Goal: Information Seeking & Learning: Understand process/instructions

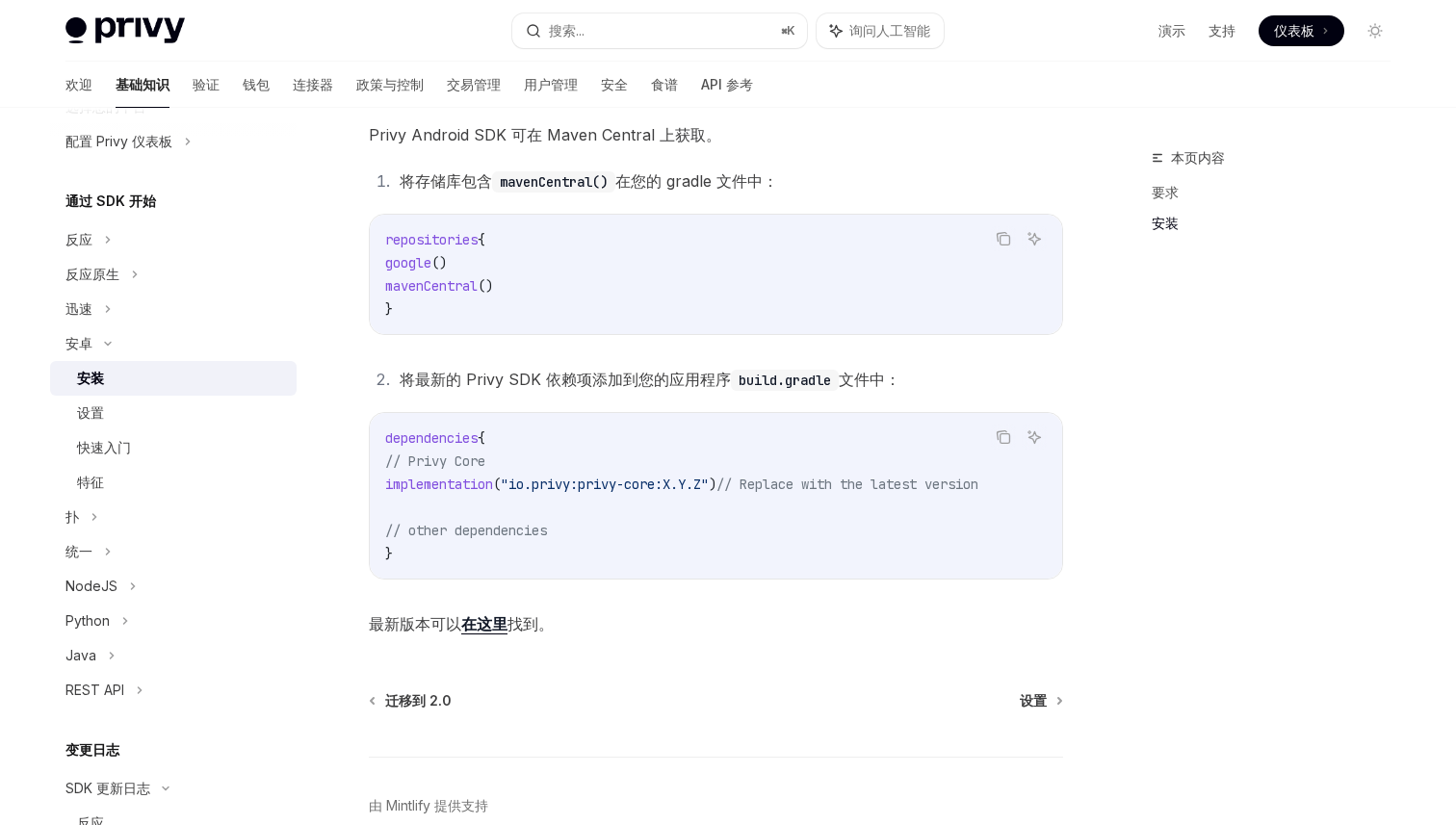
scroll to position [427, 0]
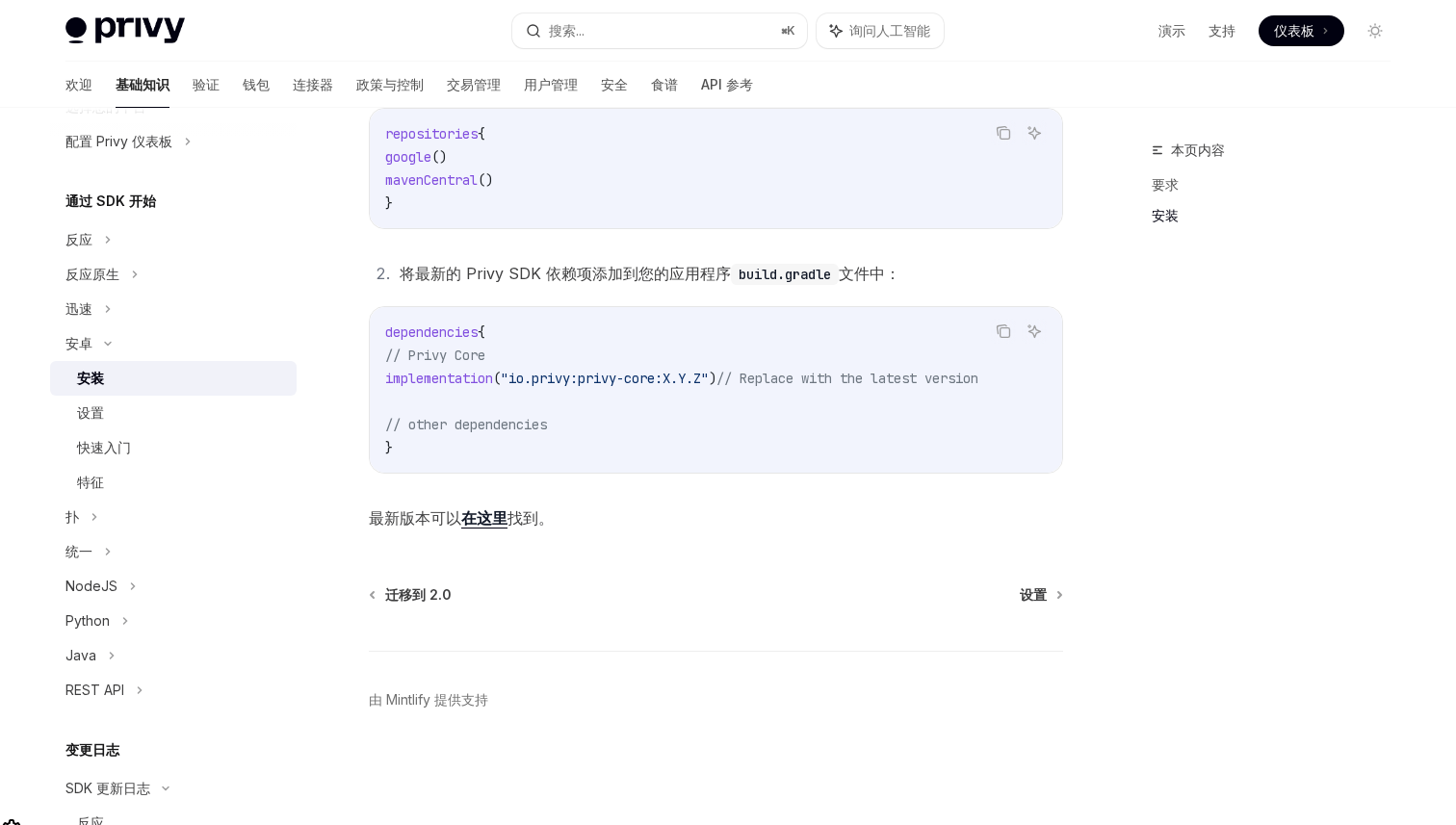
click at [478, 526] on font "在这里" at bounding box center [484, 517] width 46 height 19
click at [97, 406] on font "设置" at bounding box center [90, 412] width 27 height 16
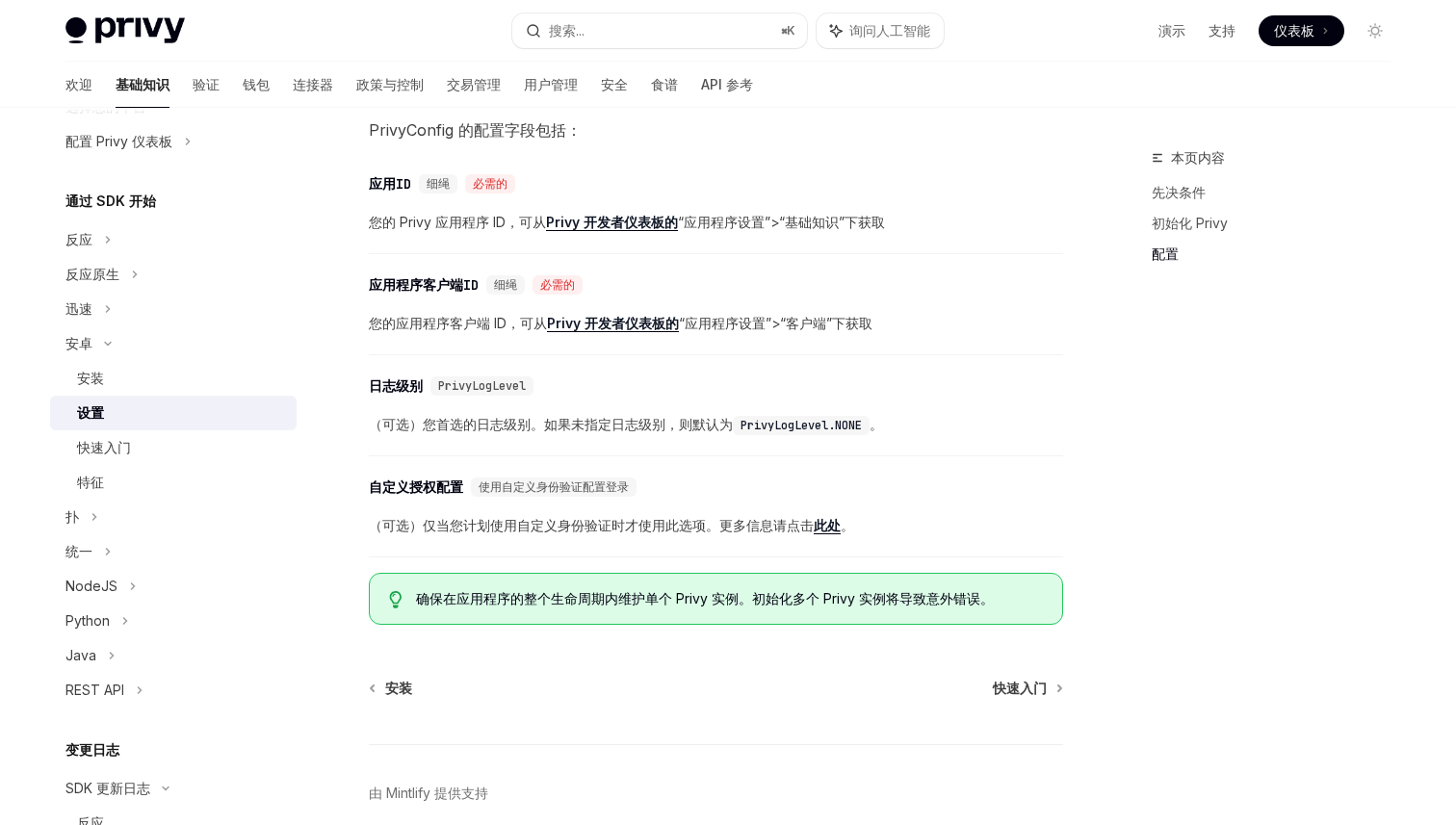
scroll to position [851, 0]
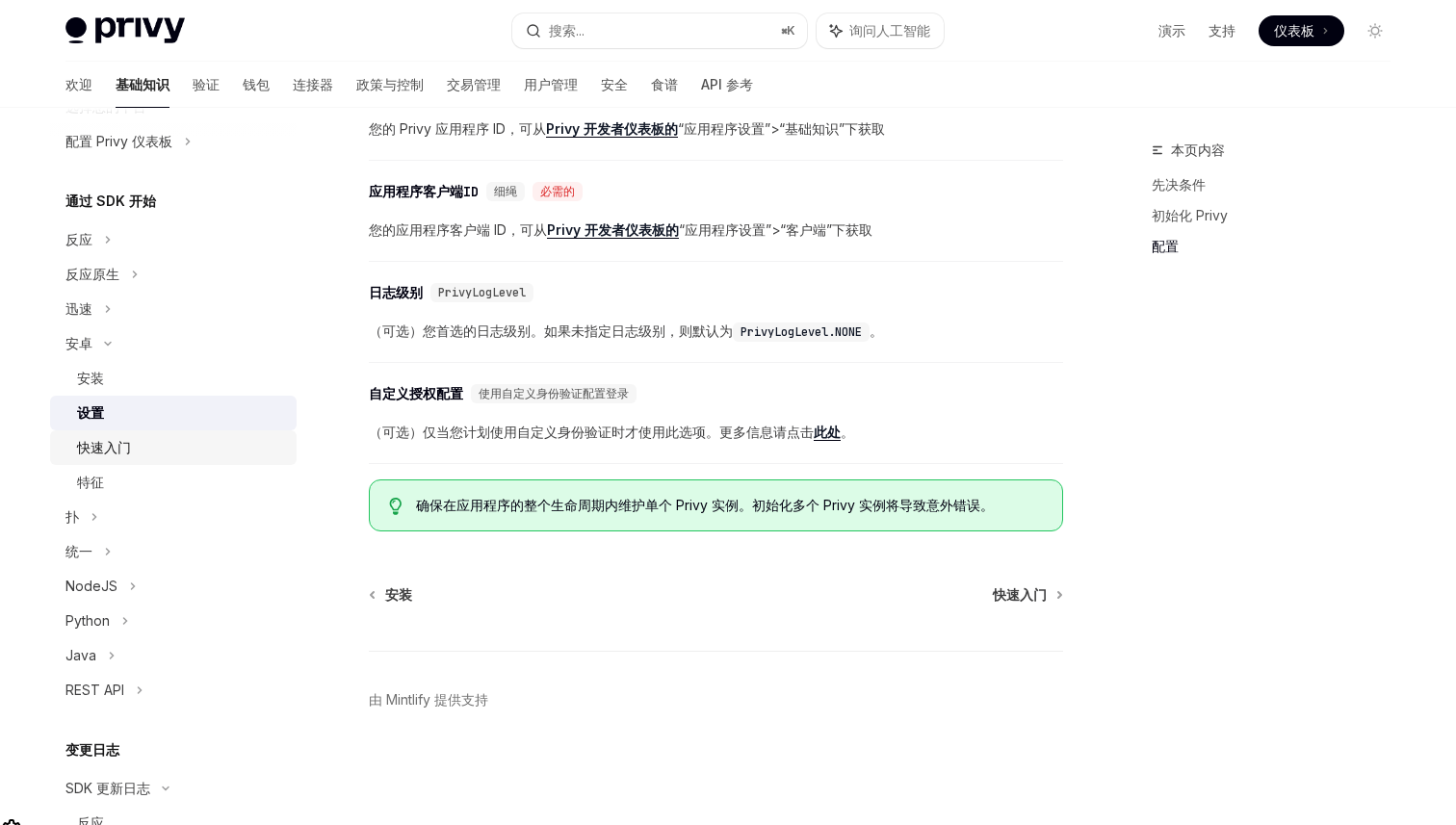
click at [98, 445] on font "快速入门" at bounding box center [103, 447] width 54 height 16
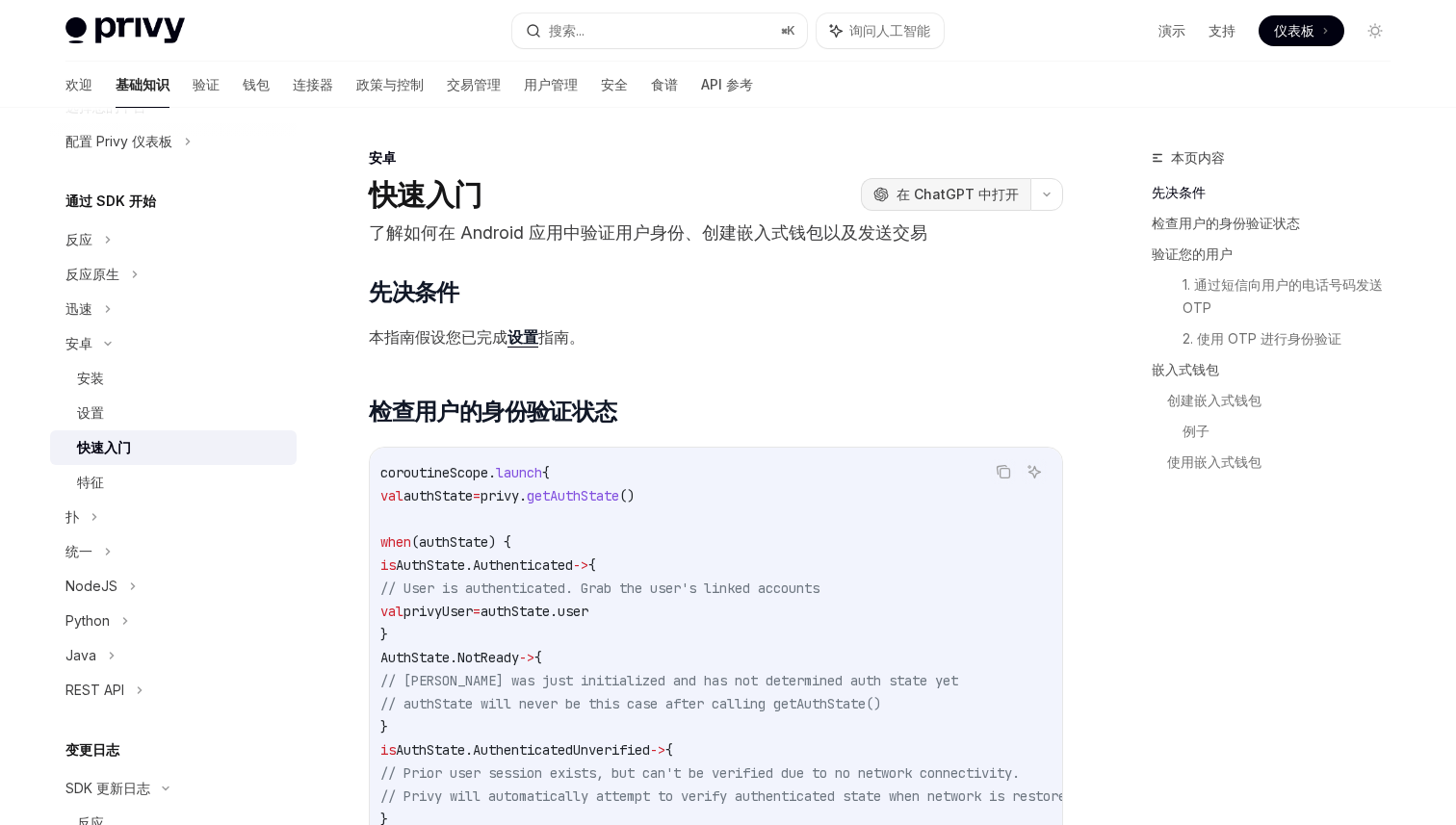
click at [962, 192] on font "在 ChatGPT 中打开" at bounding box center [958, 194] width 122 height 16
click at [89, 371] on font "安装" at bounding box center [90, 378] width 27 height 16
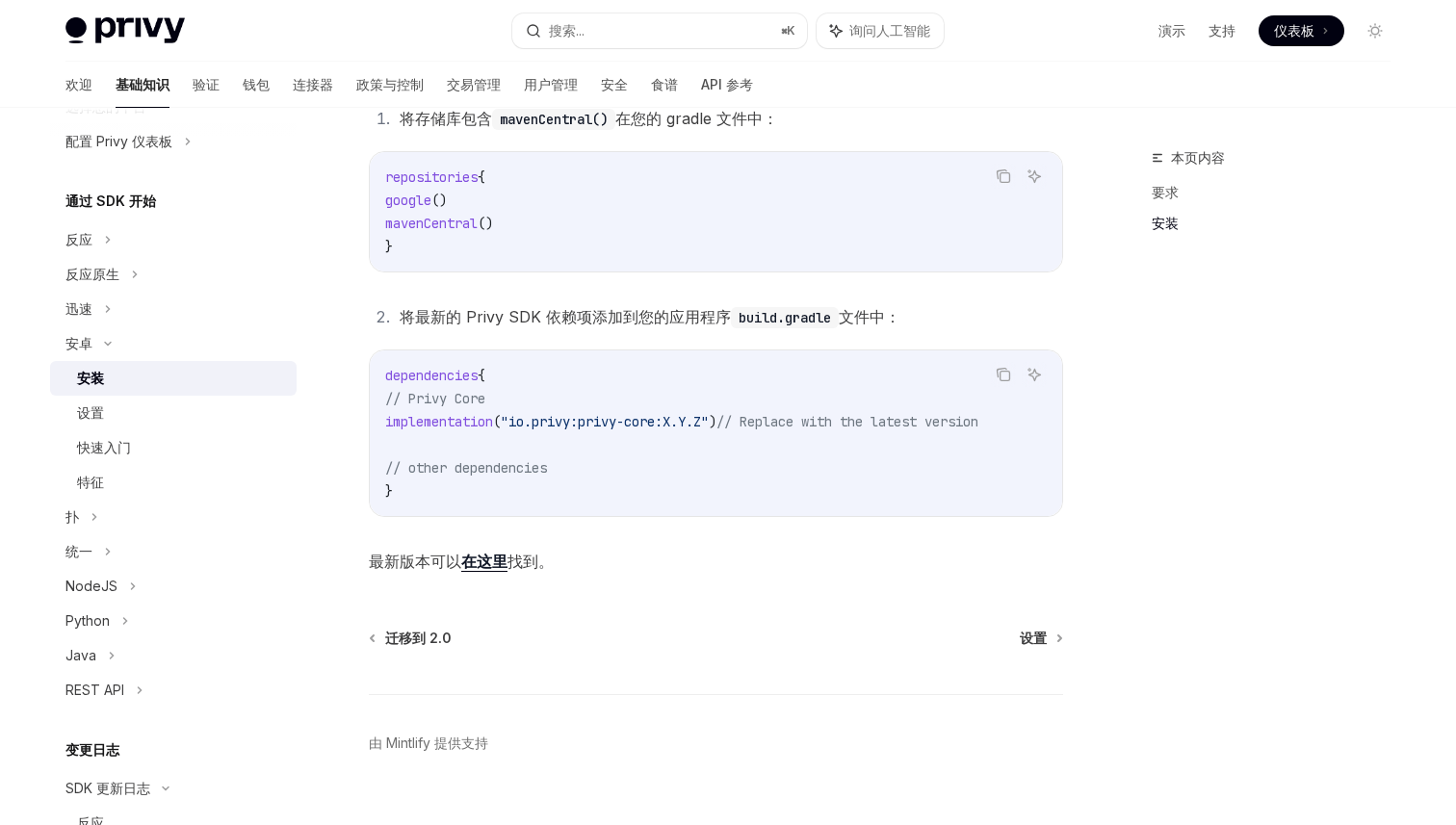
scroll to position [427, 0]
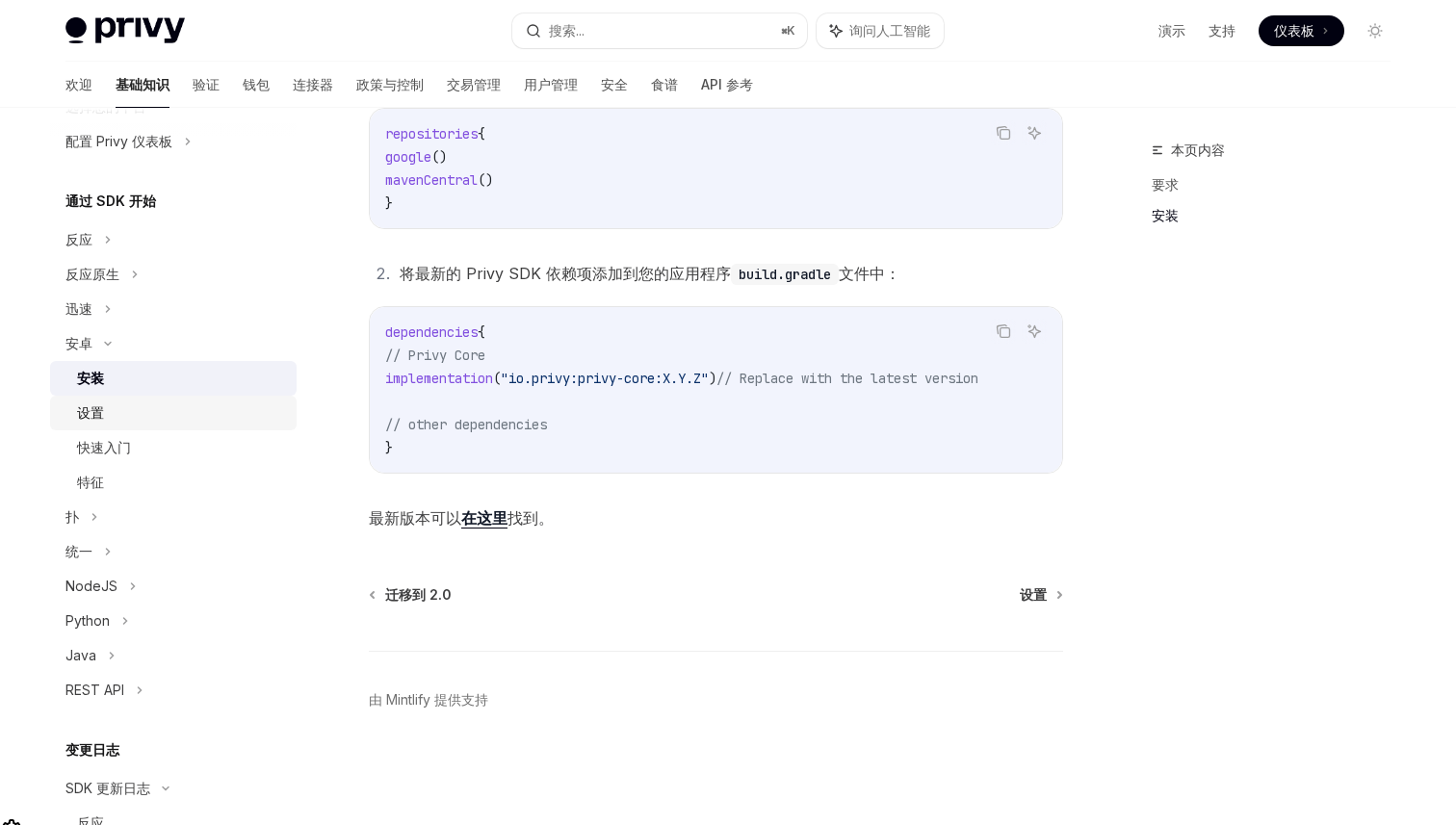
click at [102, 408] on font "设置" at bounding box center [90, 412] width 27 height 16
type textarea "*"
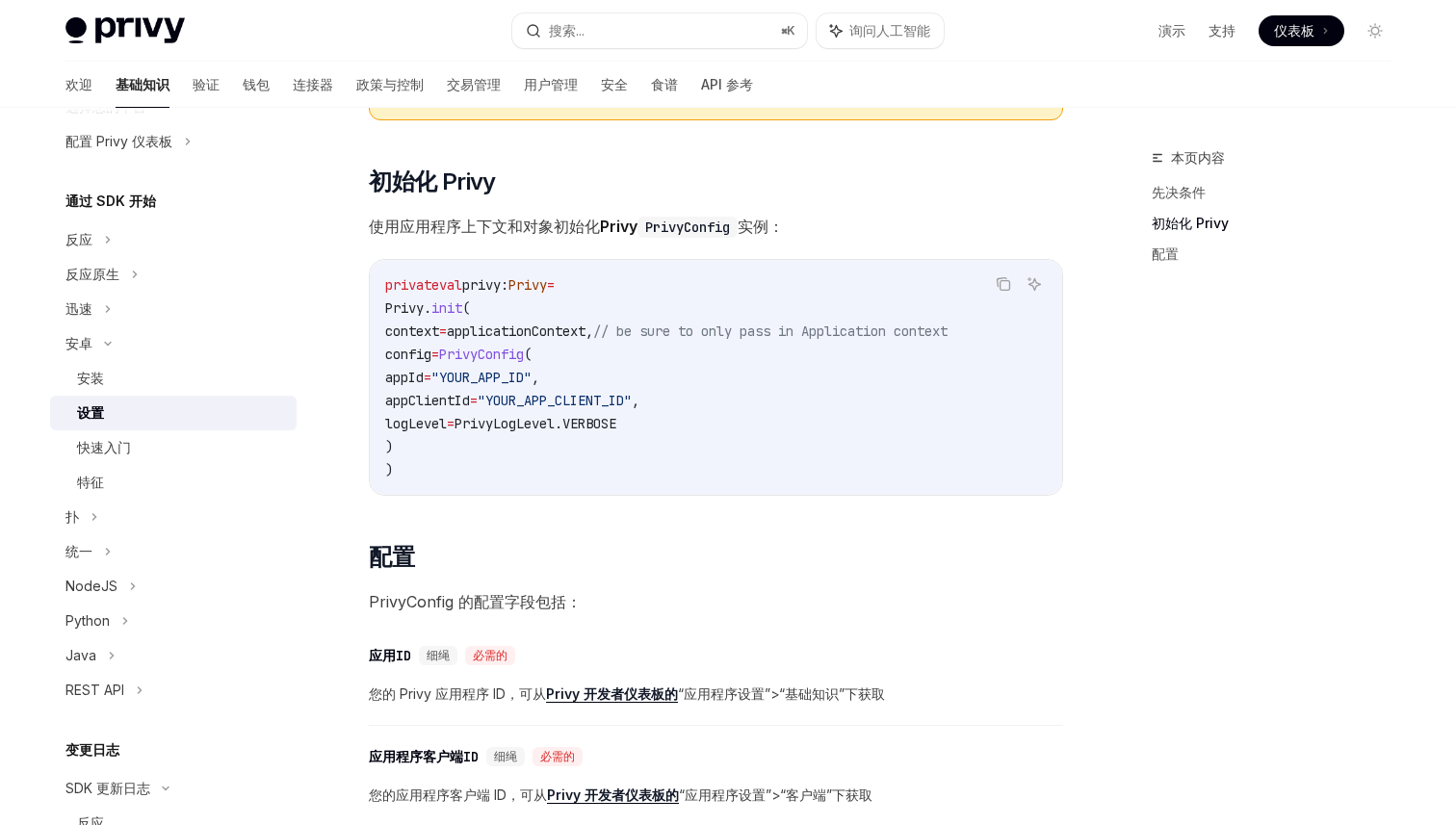
scroll to position [62, 0]
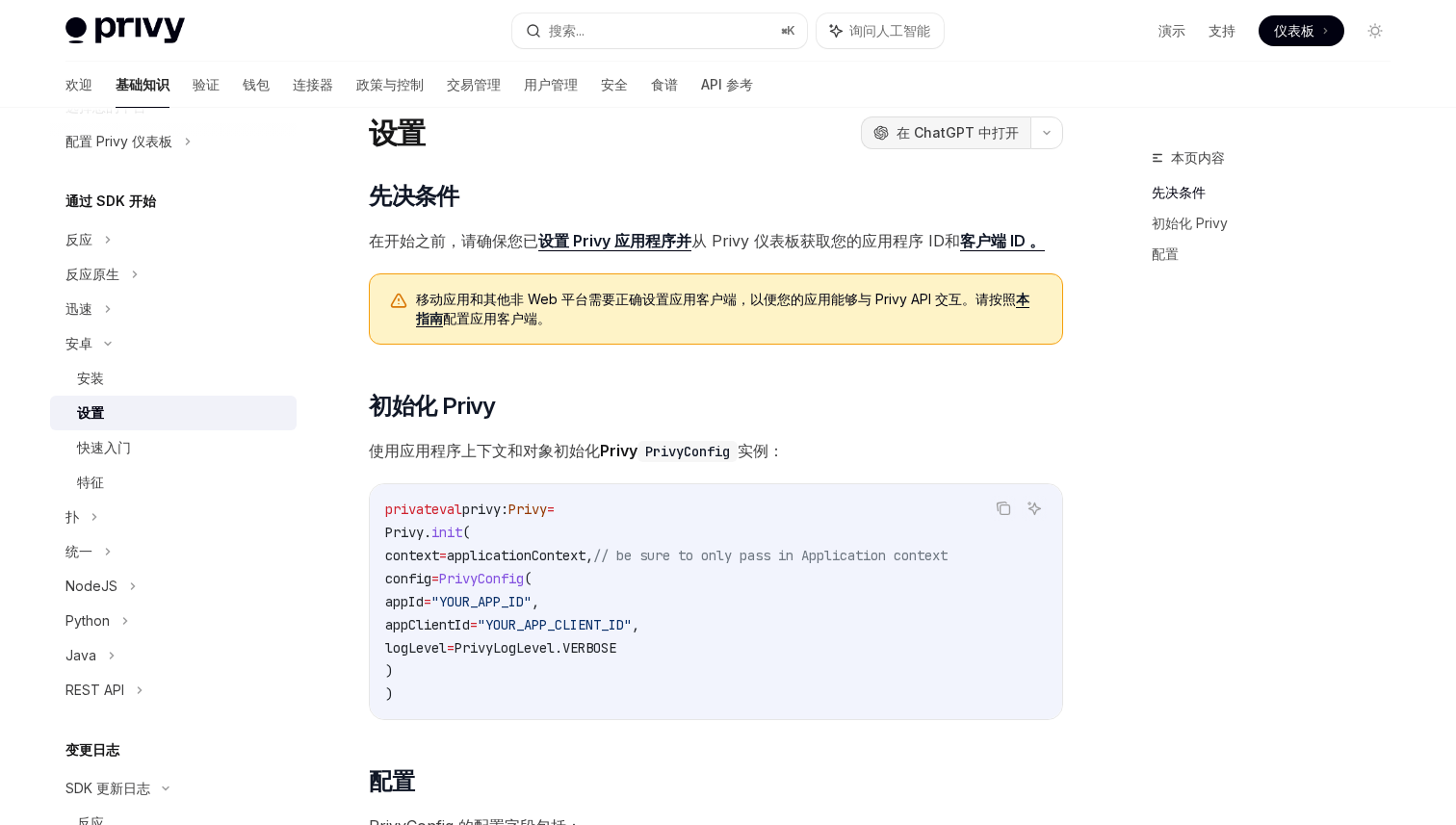
click at [961, 135] on font "在 ChatGPT 中打开" at bounding box center [958, 132] width 122 height 16
